Goal: Find specific page/section: Find specific page/section

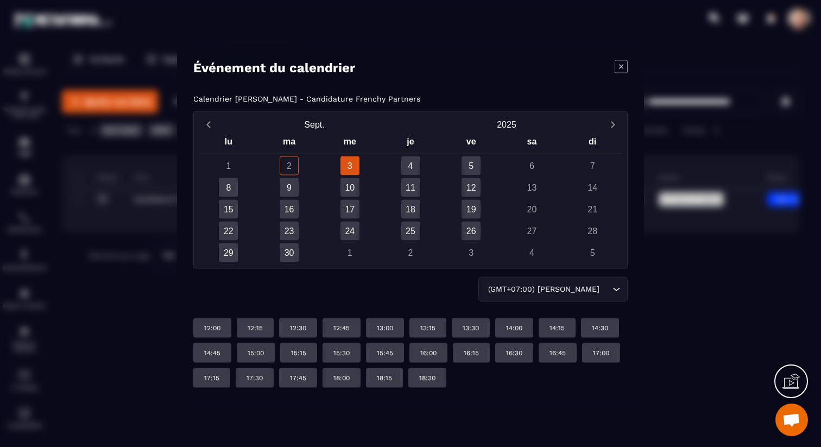
click at [274, 97] on p "Calendrier [PERSON_NAME] - Candidature Frenchy Partners" at bounding box center [306, 98] width 227 height 9
click at [409, 100] on p "Calendrier [PERSON_NAME] - Candidature Frenchy Partners" at bounding box center [306, 98] width 227 height 9
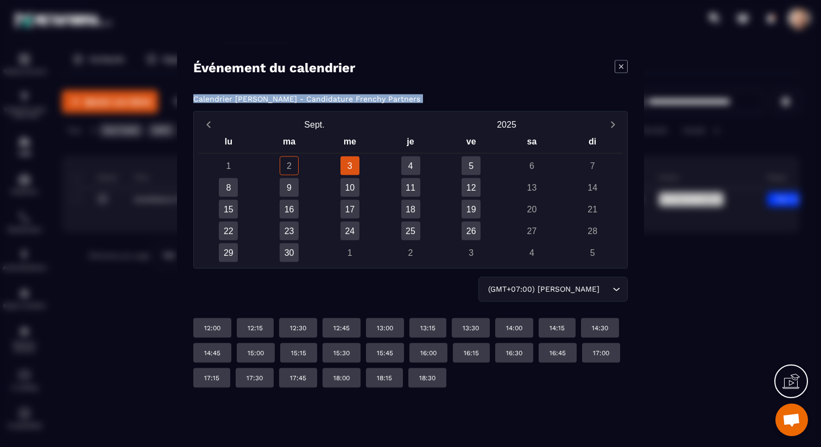
click at [409, 100] on p "Calendrier [PERSON_NAME] - Candidature Frenchy Partners" at bounding box center [306, 98] width 227 height 9
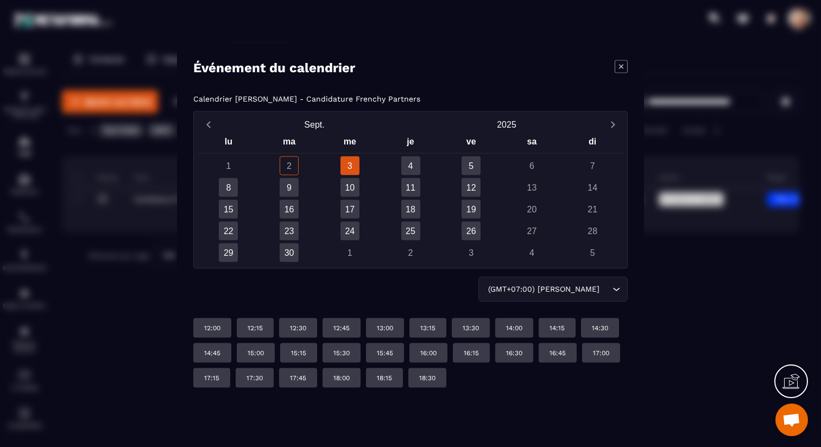
click at [621, 65] on icon "Modal window" at bounding box center [621, 66] width 13 height 13
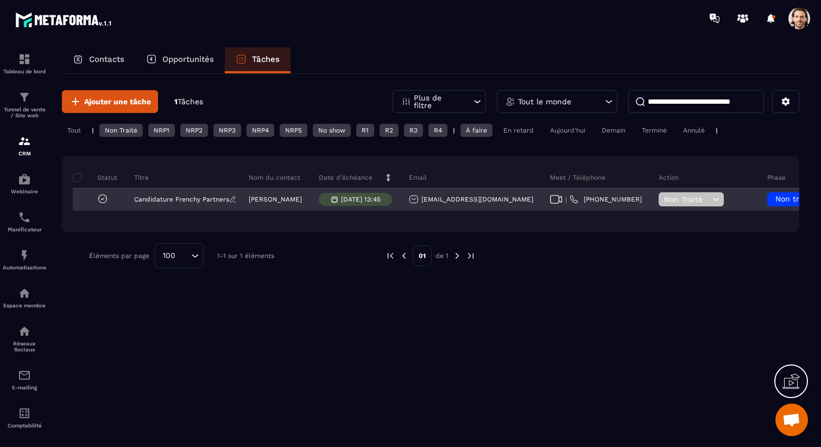
click at [200, 200] on p "Candidature Frenchy Partners" at bounding box center [181, 199] width 95 height 8
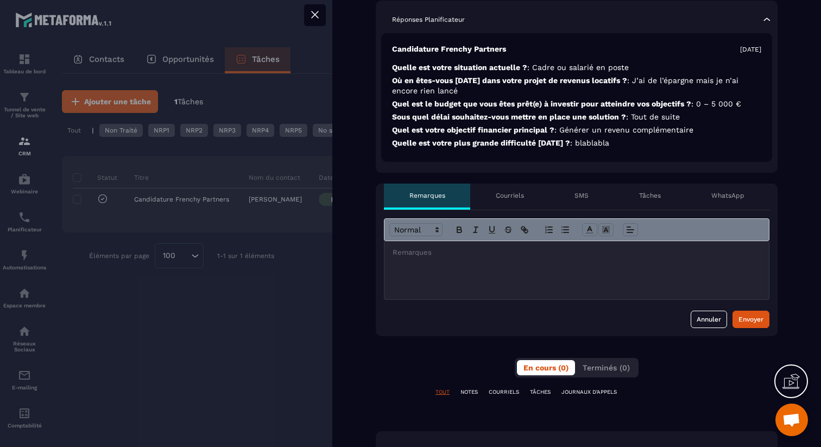
scroll to position [572, 0]
